Goal: Connect with others: Participate in discussion

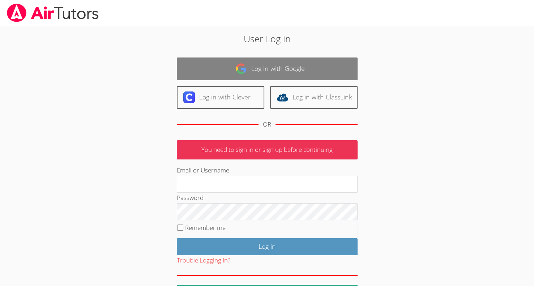
click at [275, 65] on link "Log in with Google" at bounding box center [267, 68] width 181 height 23
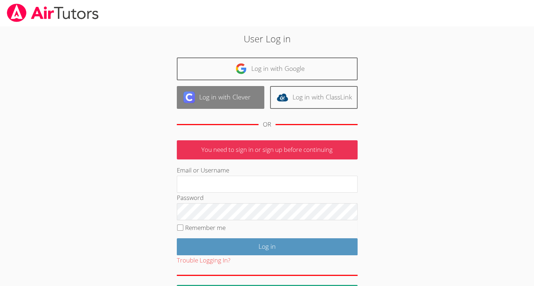
click at [205, 100] on link "Log in with Clever" at bounding box center [220, 97] width 87 height 23
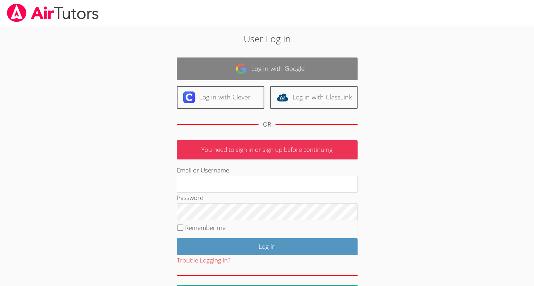
click at [298, 73] on link "Log in with Google" at bounding box center [267, 68] width 181 height 23
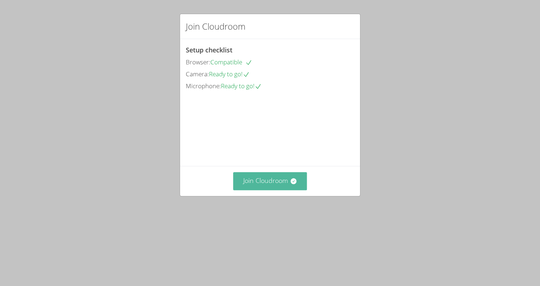
click at [264, 151] on video at bounding box center [240, 124] width 108 height 54
click at [262, 190] on button "Join Cloudroom" at bounding box center [270, 181] width 74 height 18
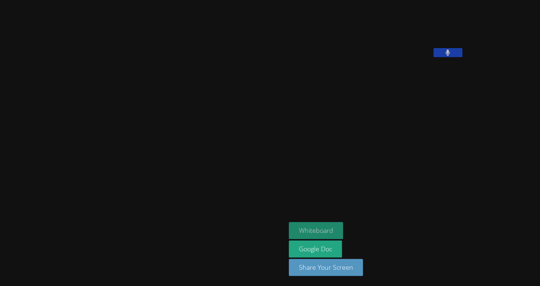
click at [289, 229] on button "Whiteboard" at bounding box center [316, 230] width 55 height 17
